Goal: Task Accomplishment & Management: Manage account settings

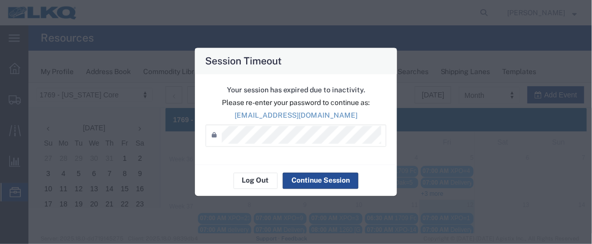
scroll to position [126, 0]
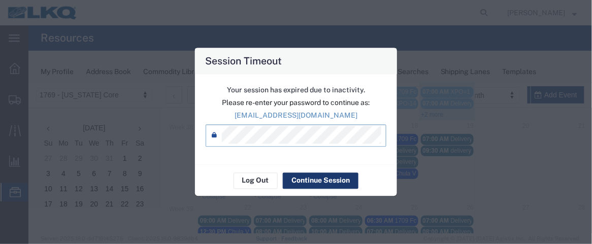
click at [307, 174] on button "Continue Session" at bounding box center [321, 181] width 76 height 16
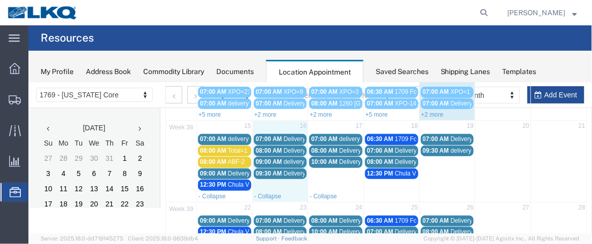
click at [283, 122] on td "16" at bounding box center [280, 126] width 56 height 13
select select "1"
select select
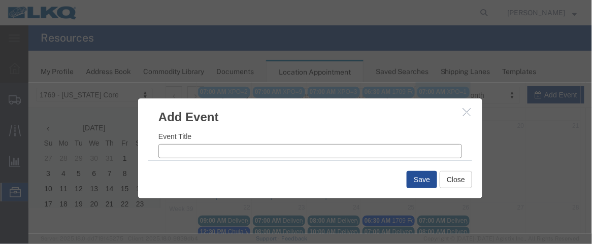
click at [206, 151] on input "Event Title" at bounding box center [310, 151] width 304 height 14
type input "XPO=23"
drag, startPoint x: 329, startPoint y: 128, endPoint x: 367, endPoint y: 124, distance: 37.8
click at [329, 129] on input "8:34 AM" at bounding box center [389, 130] width 144 height 14
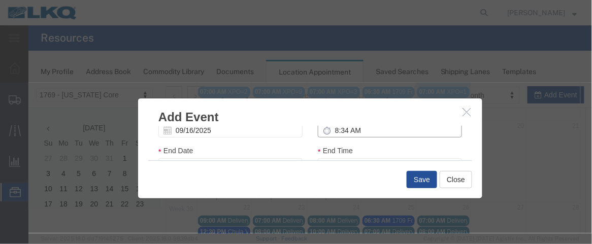
type input "7:34 AM"
type input "8:34 AM"
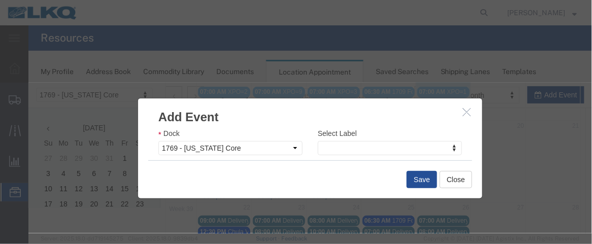
type input "7:00 AM"
type input "8:00 AM"
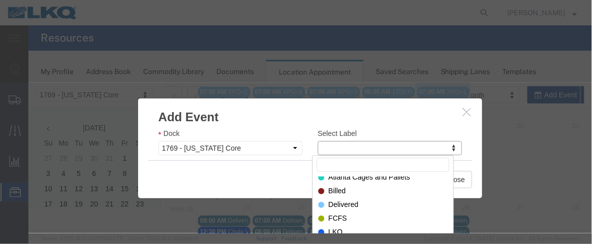
scroll to position [0, 0]
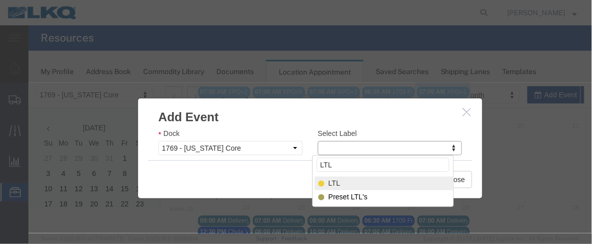
type input "LTL"
select select "25"
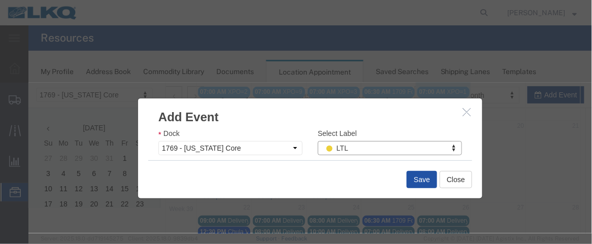
click at [415, 179] on button "Save" at bounding box center [421, 179] width 30 height 17
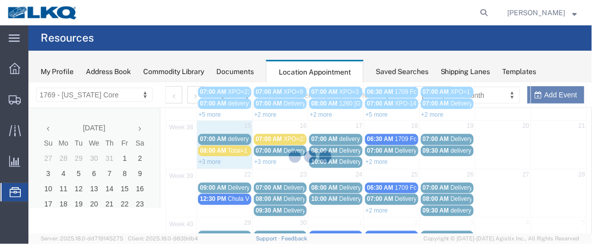
scroll to position [100, 0]
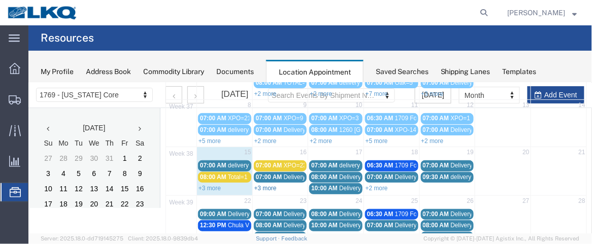
click at [261, 185] on link "+3 more" at bounding box center [265, 187] width 22 height 7
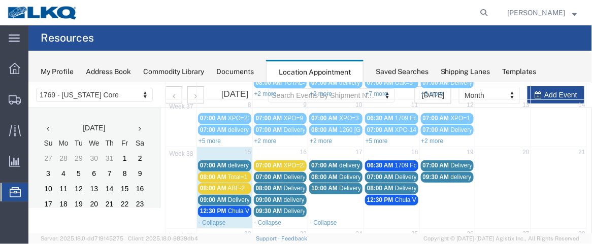
drag, startPoint x: 216, startPoint y: 194, endPoint x: 207, endPoint y: 199, distance: 10.5
click at [207, 199] on div "09:00 AM Delivery 56439373" at bounding box center [224, 200] width 49 height 8
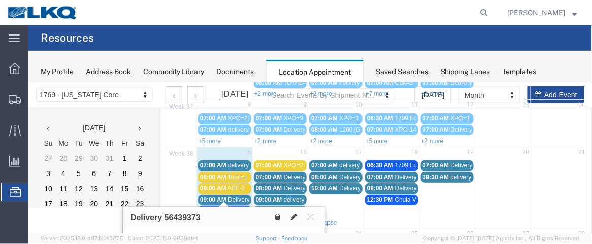
click at [295, 215] on icon at bounding box center [294, 216] width 6 height 7
select select "1"
select select
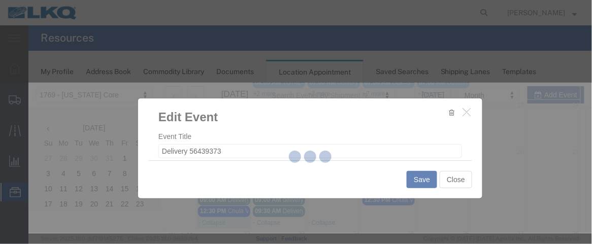
click at [476, 132] on div at bounding box center [310, 158] width 564 height 151
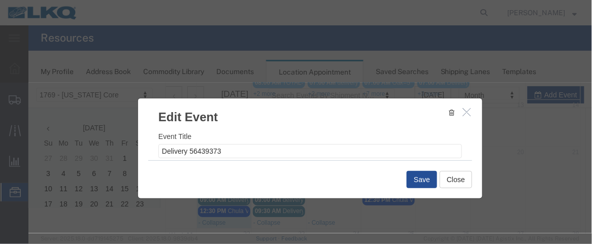
select select
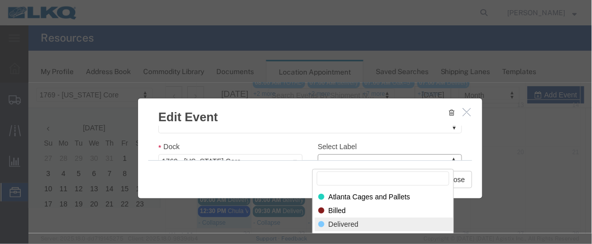
select select "40"
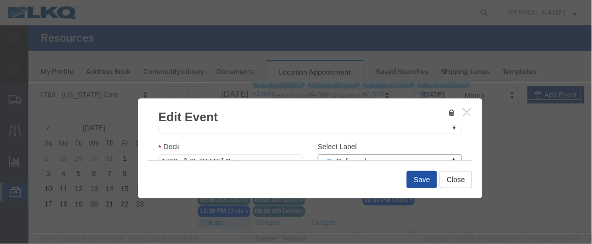
click at [428, 174] on button "Save" at bounding box center [421, 179] width 30 height 17
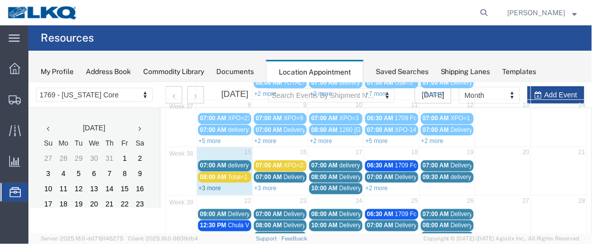
click at [214, 186] on link "+3 more" at bounding box center [209, 187] width 22 height 7
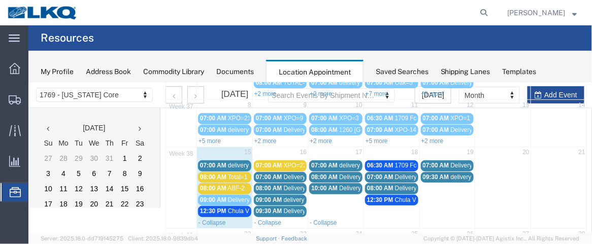
click at [220, 173] on span "08:00 AM" at bounding box center [213, 176] width 26 height 7
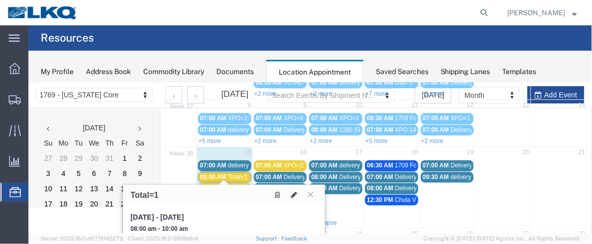
click at [295, 191] on icon at bounding box center [294, 194] width 6 height 7
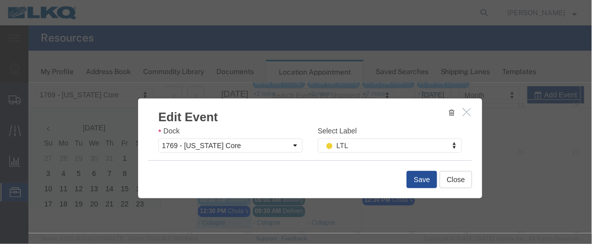
scroll to position [170, 0]
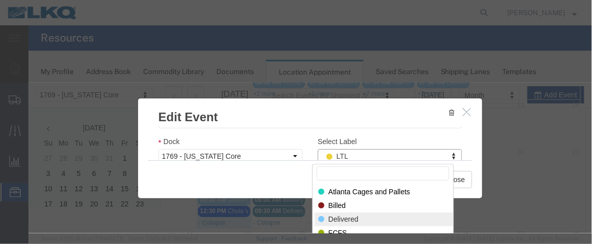
select select "40"
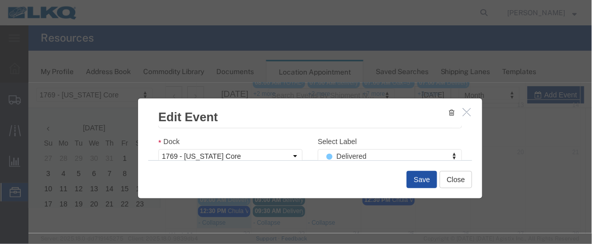
click at [412, 181] on button "Save" at bounding box center [421, 179] width 30 height 17
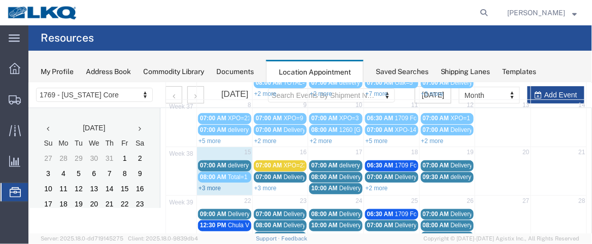
click at [219, 184] on link "+3 more" at bounding box center [209, 187] width 22 height 7
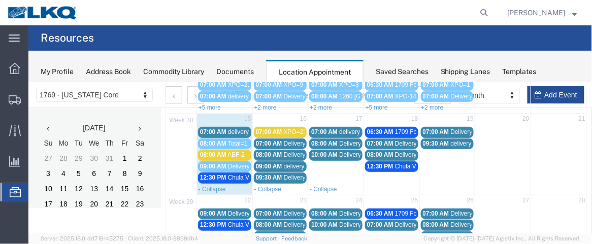
scroll to position [128, 0]
